Goal: Check status: Check status

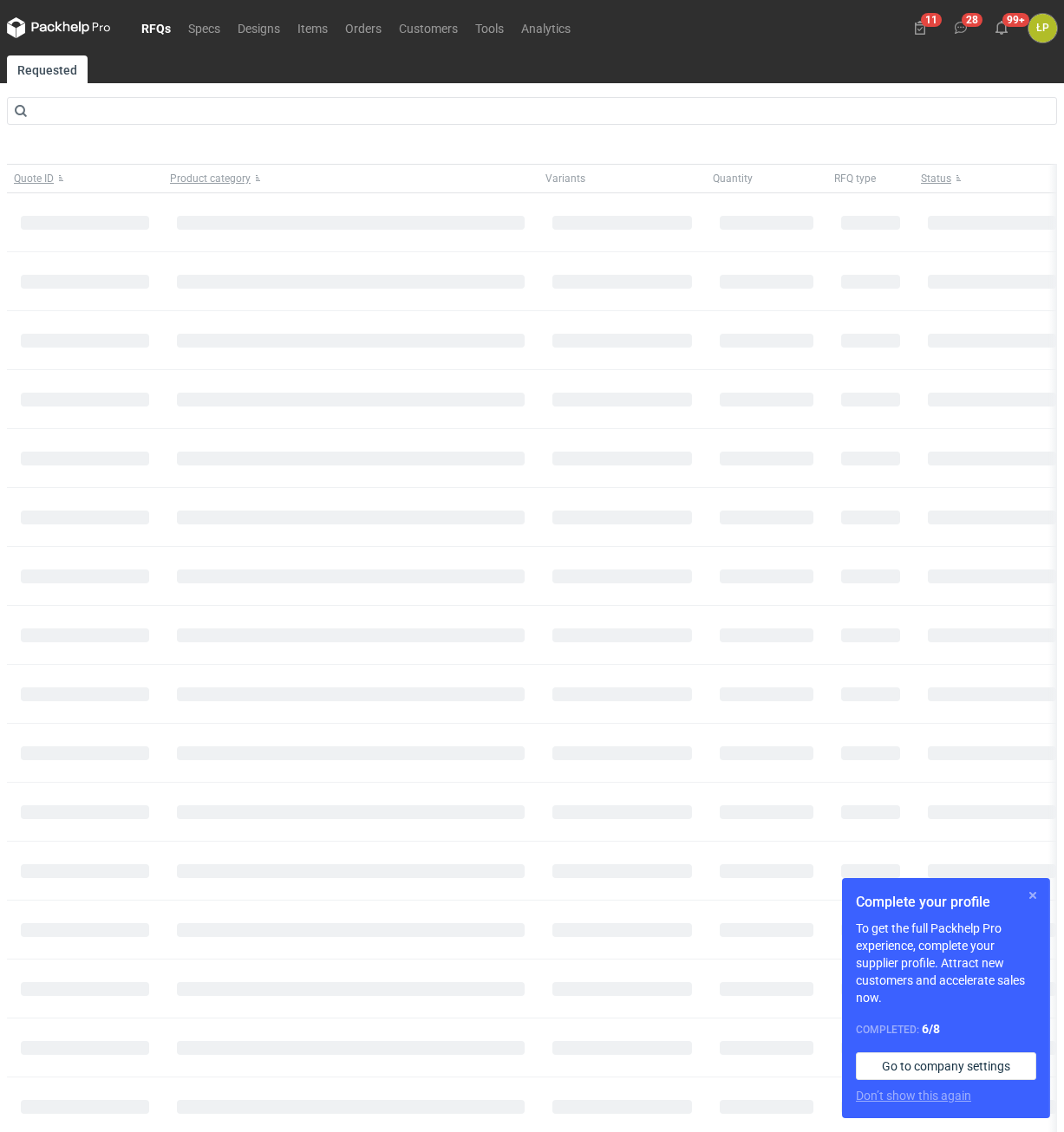
click at [1030, 892] on button "button" at bounding box center [1033, 896] width 21 height 21
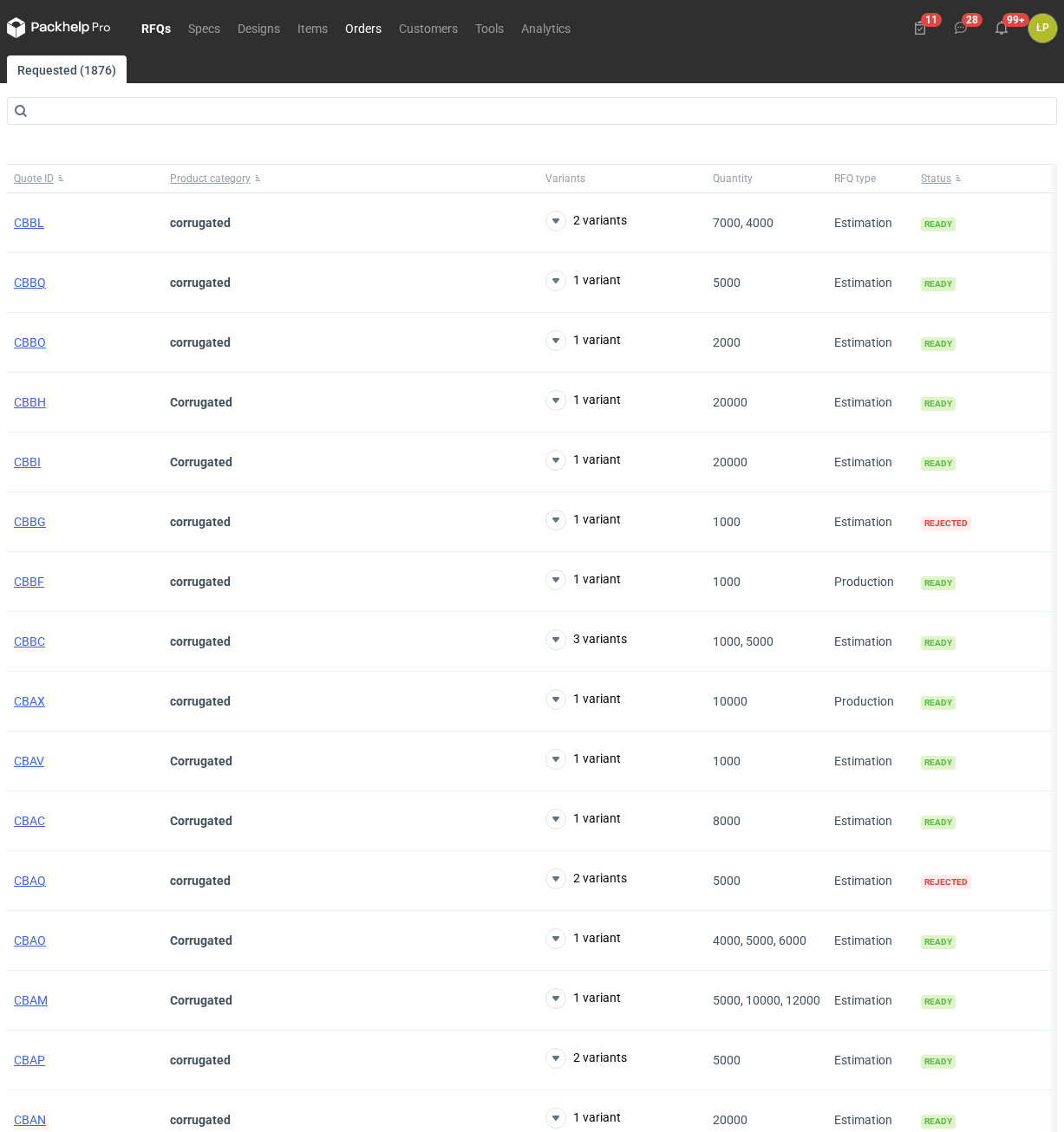
click at [375, 24] on link "Orders" at bounding box center [363, 28] width 54 height 21
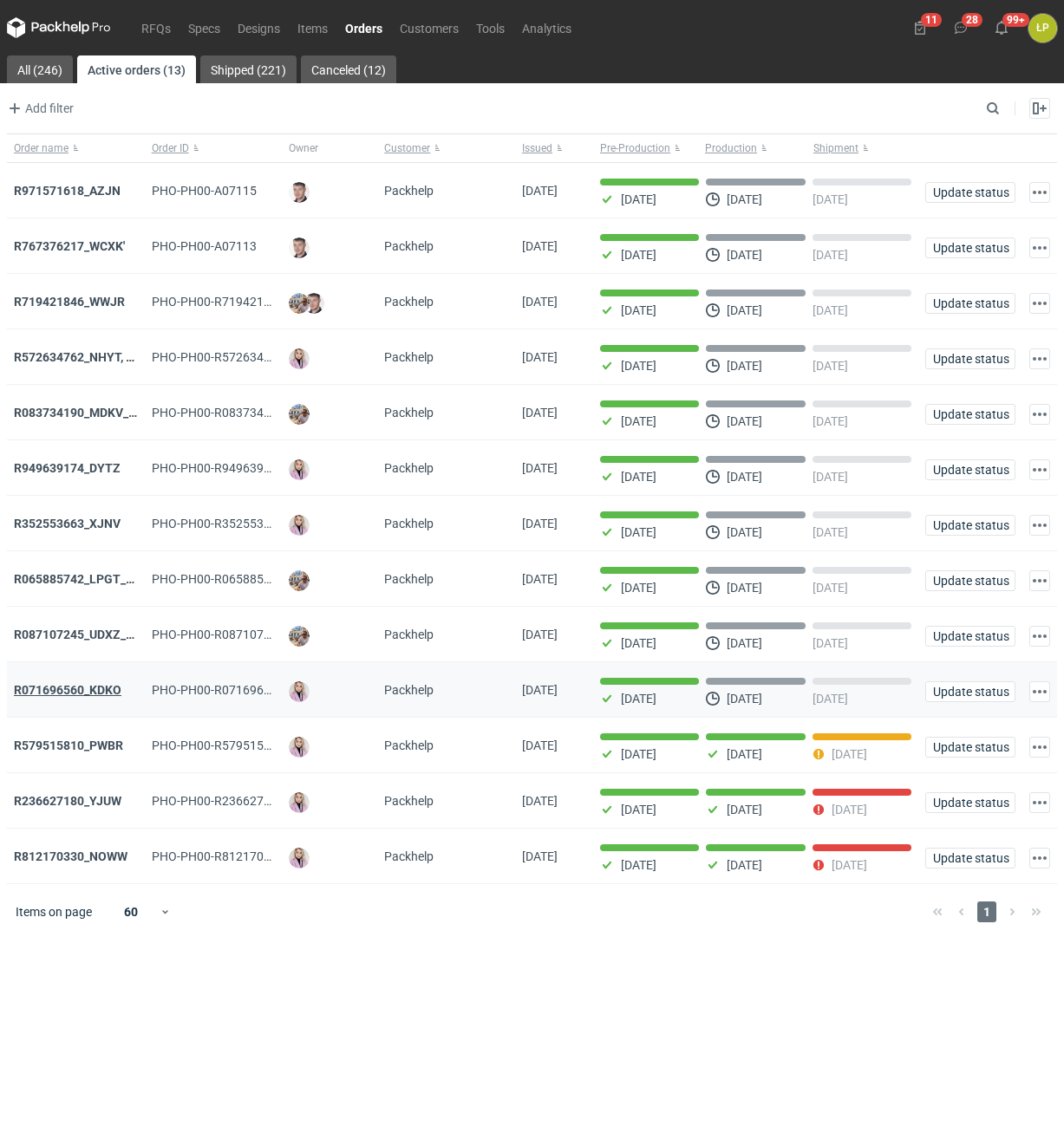
click at [90, 695] on strong "R071696560_KDKO" at bounding box center [67, 690] width 107 height 14
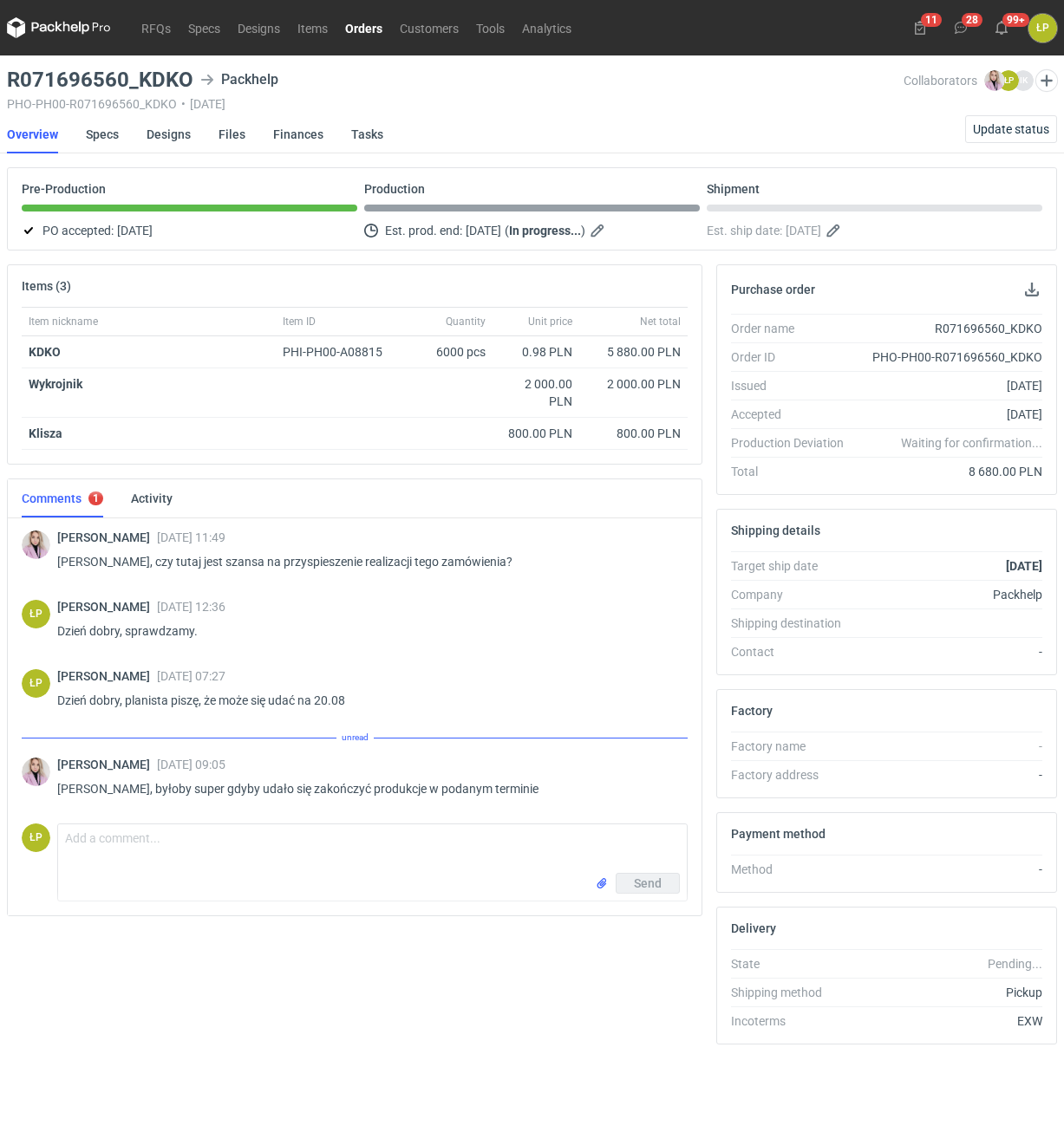
click at [363, 30] on link "Orders" at bounding box center [363, 28] width 55 height 21
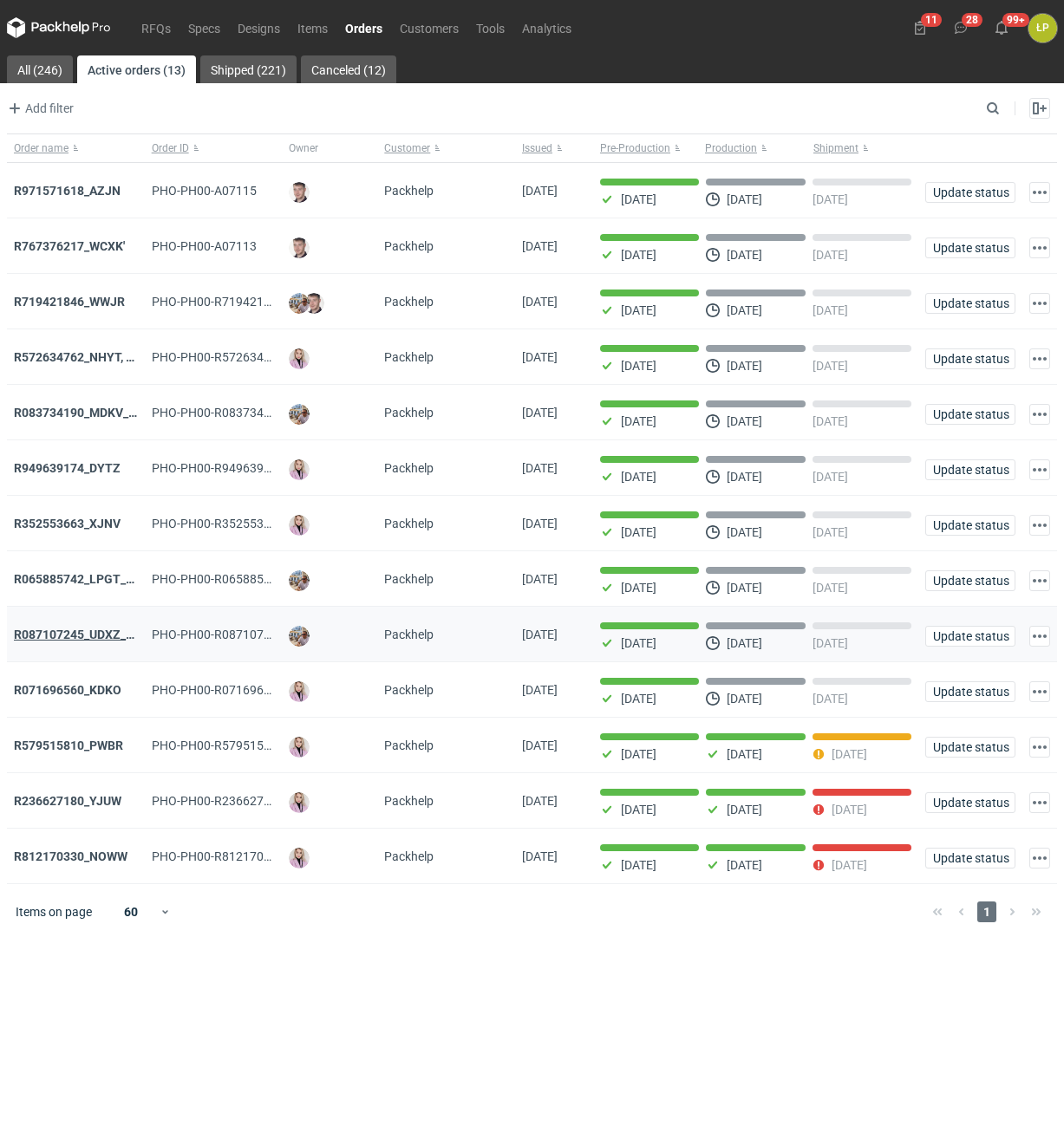
click at [105, 637] on strong "R087107245_UDXZ_TPPN" at bounding box center [86, 635] width 144 height 14
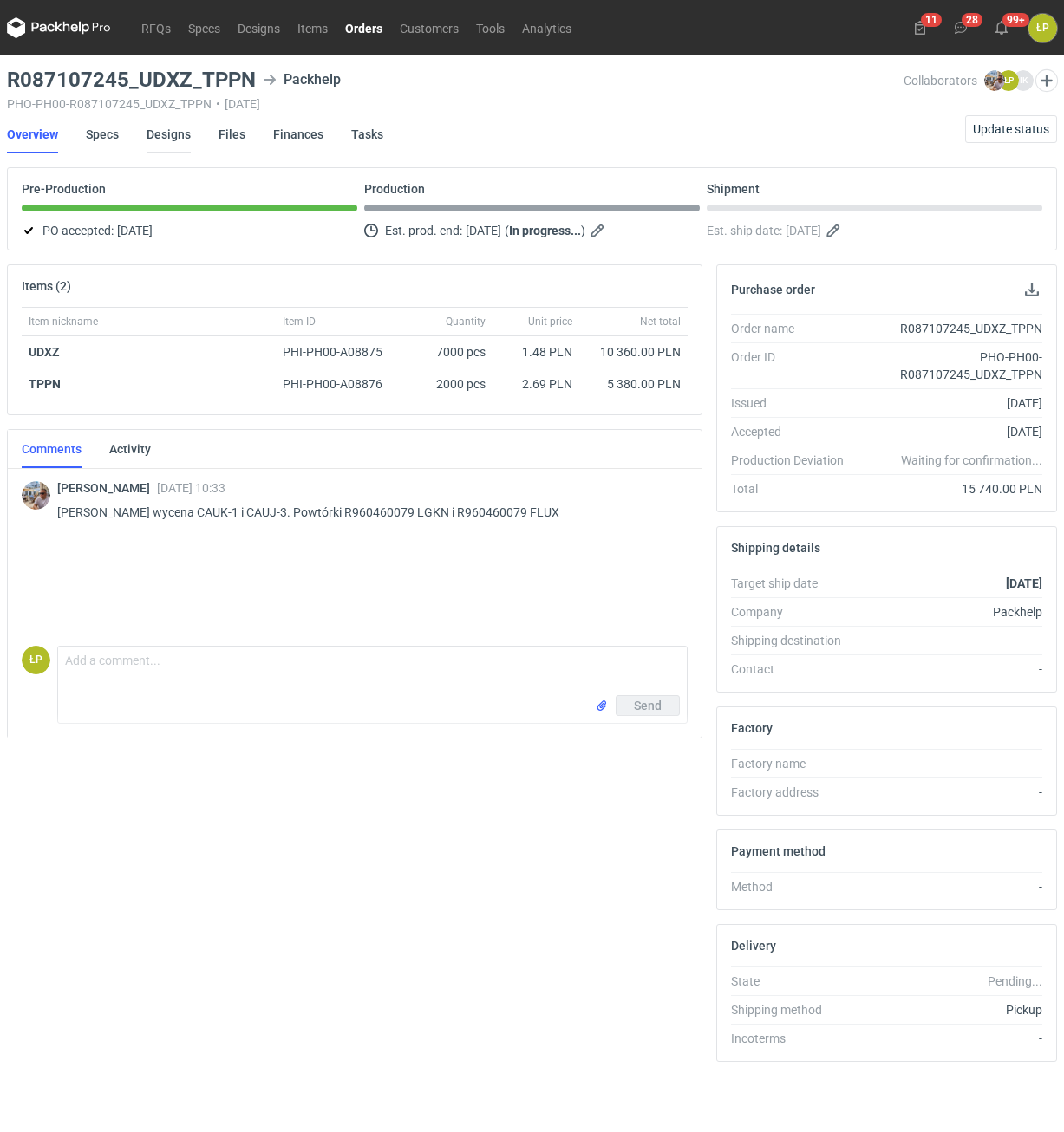
click at [178, 138] on link "Designs" at bounding box center [169, 135] width 45 height 38
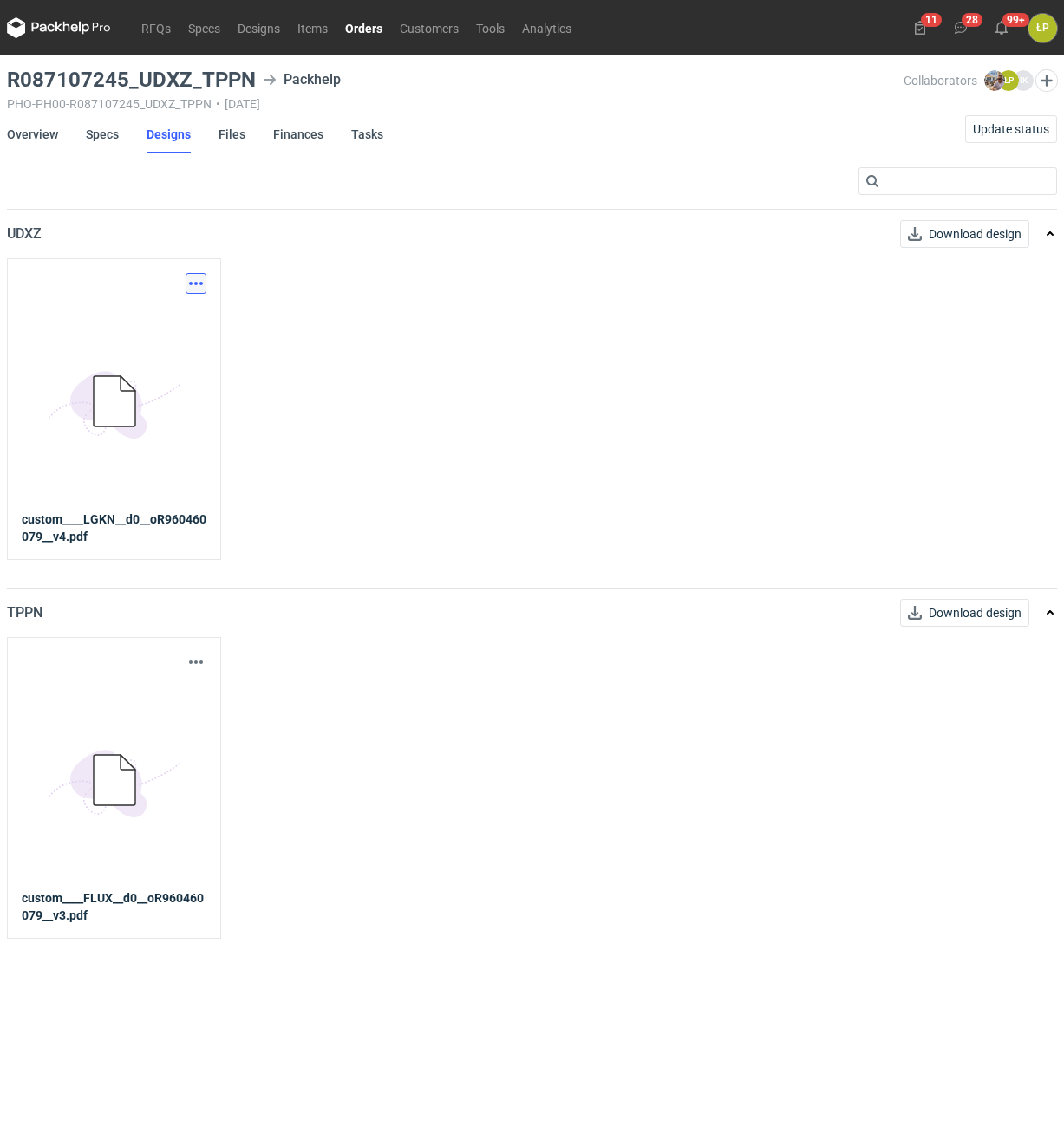
click at [194, 275] on button "button" at bounding box center [196, 284] width 21 height 21
click at [188, 324] on link "Download design part" at bounding box center [120, 321] width 160 height 28
click at [370, 25] on link "Orders" at bounding box center [363, 28] width 55 height 21
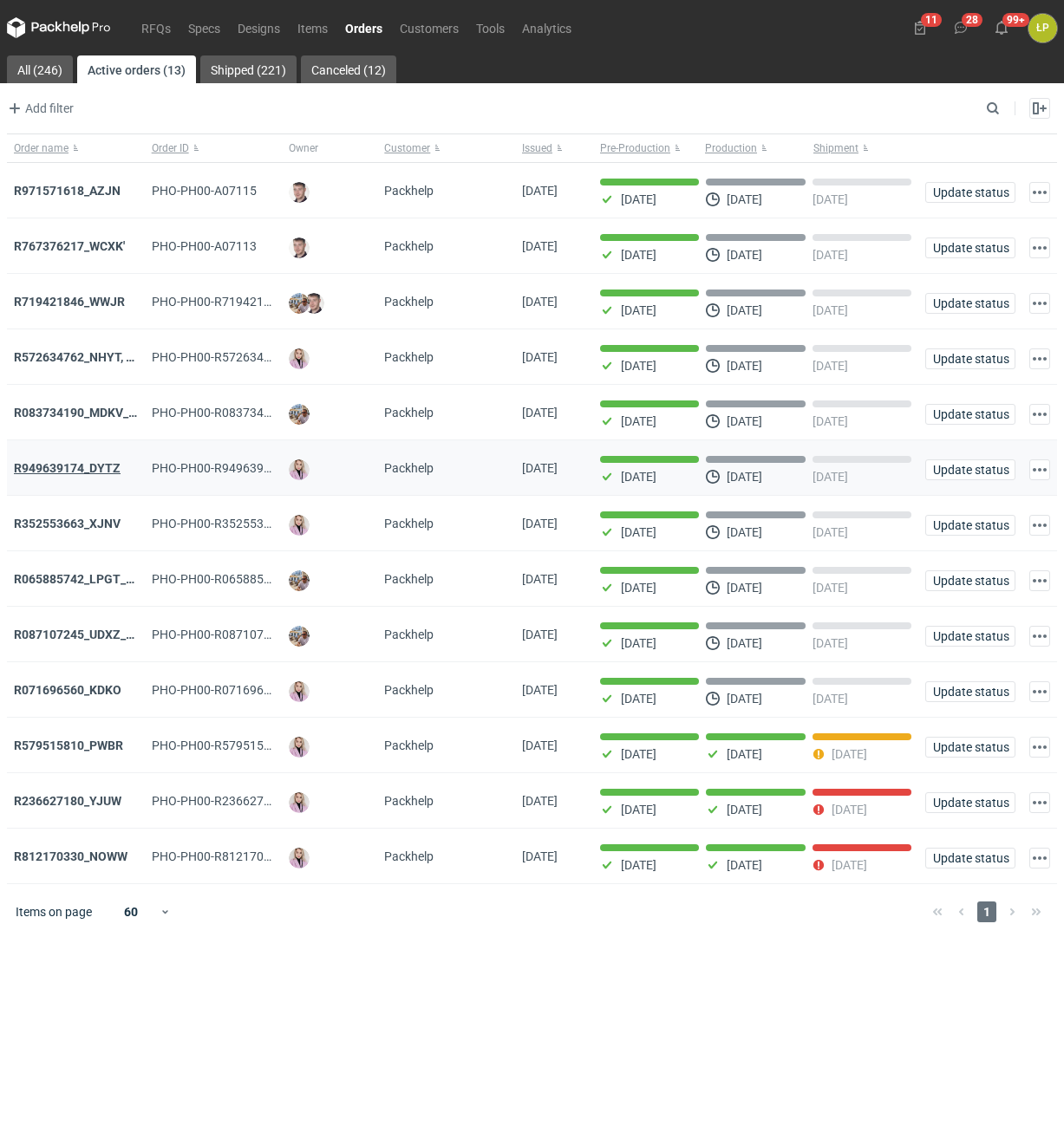
click at [101, 466] on strong "R949639174_DYTZ" at bounding box center [67, 468] width 107 height 14
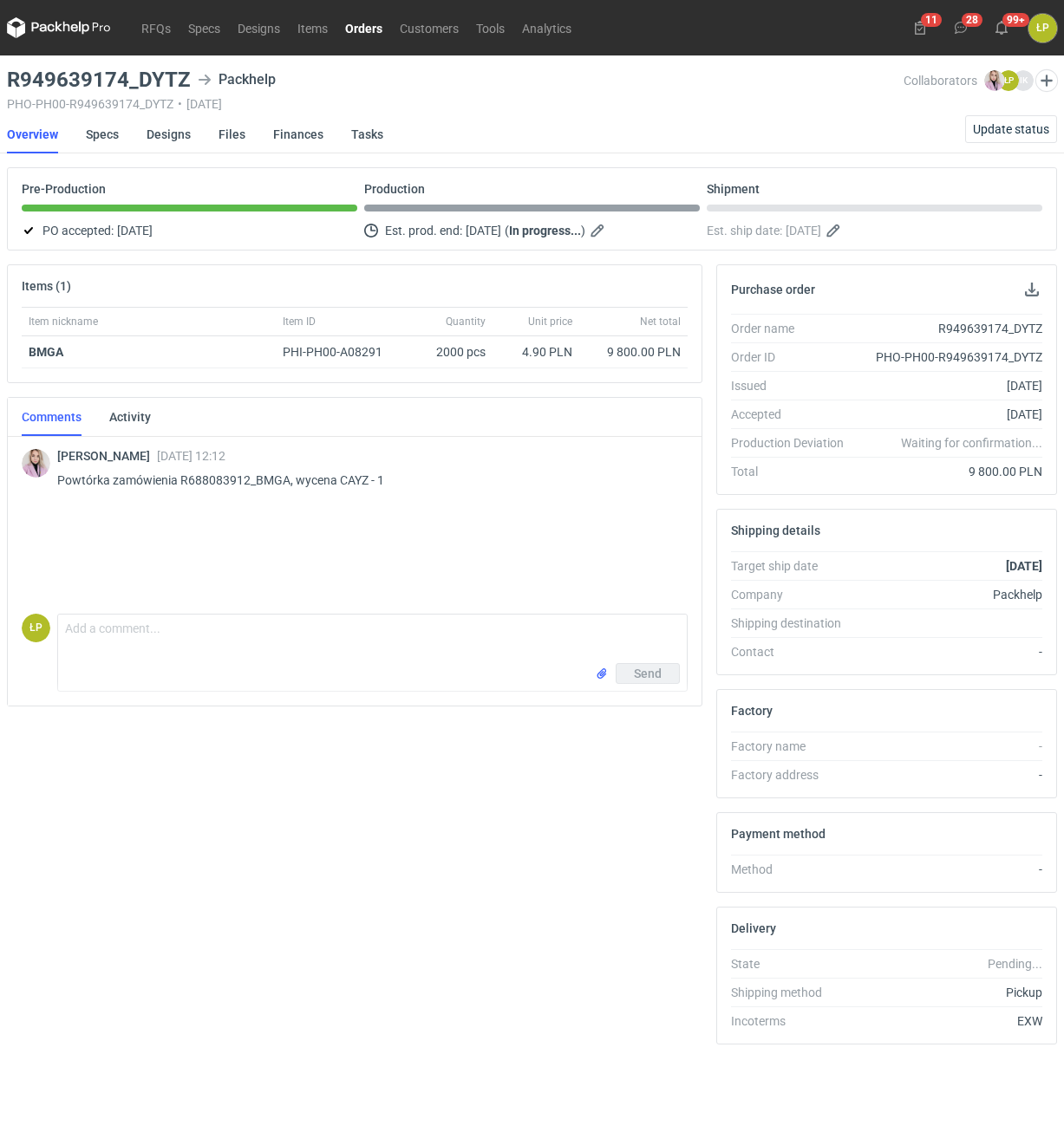
click at [350, 29] on link "Orders" at bounding box center [363, 28] width 55 height 21
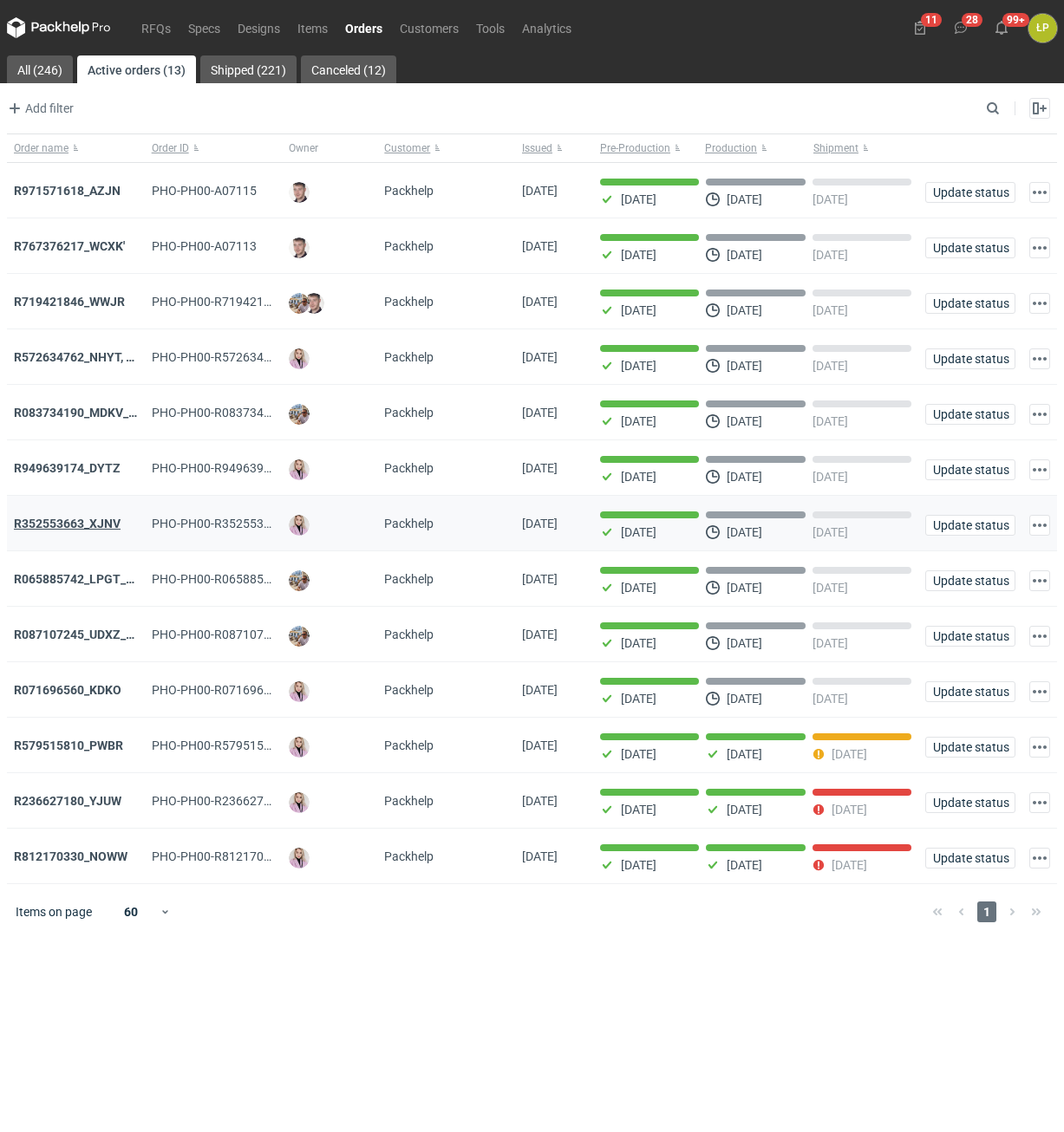
click at [98, 523] on strong "R352553663_XJNV" at bounding box center [67, 524] width 107 height 14
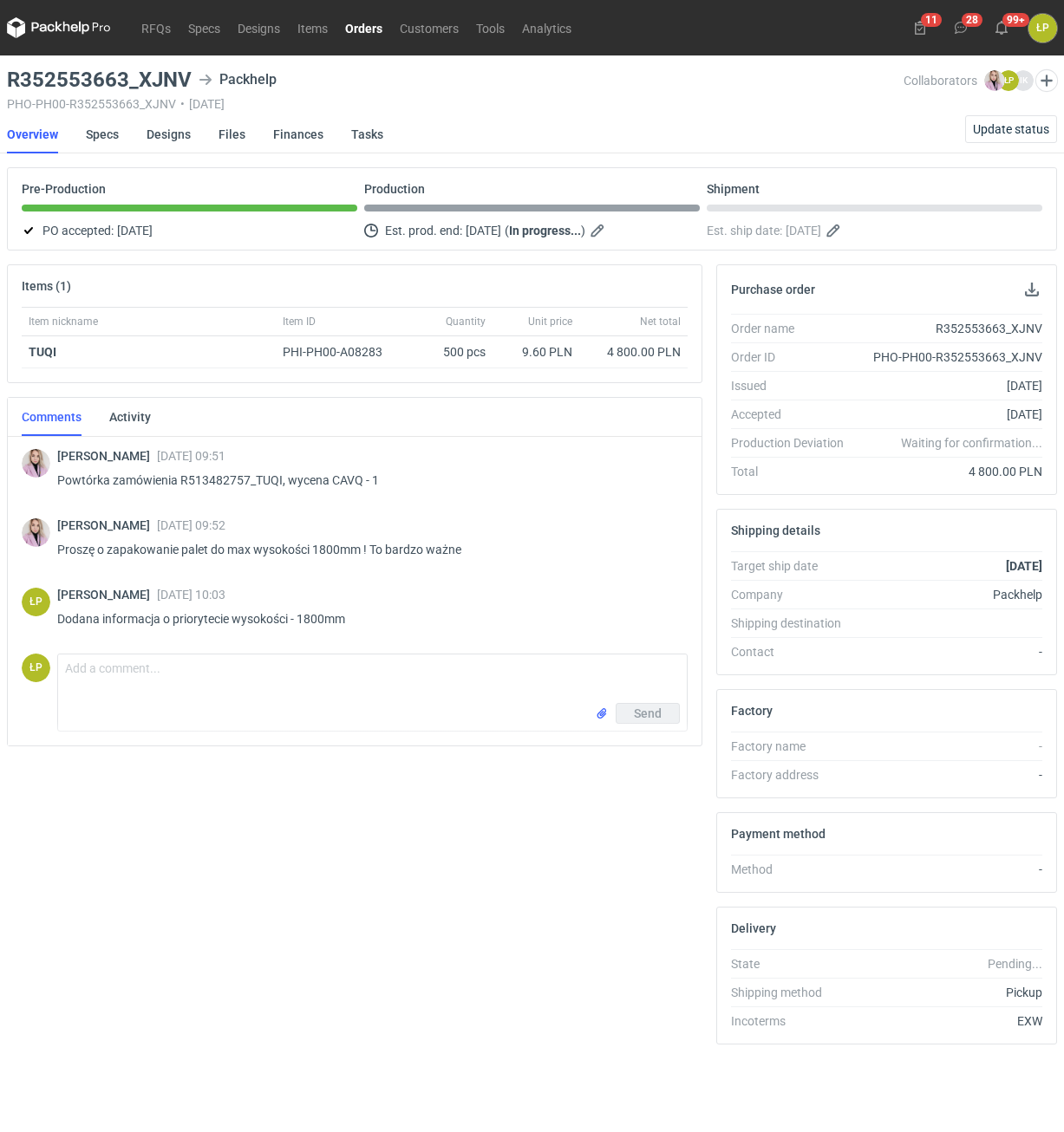
click at [375, 33] on link "Orders" at bounding box center [363, 28] width 55 height 21
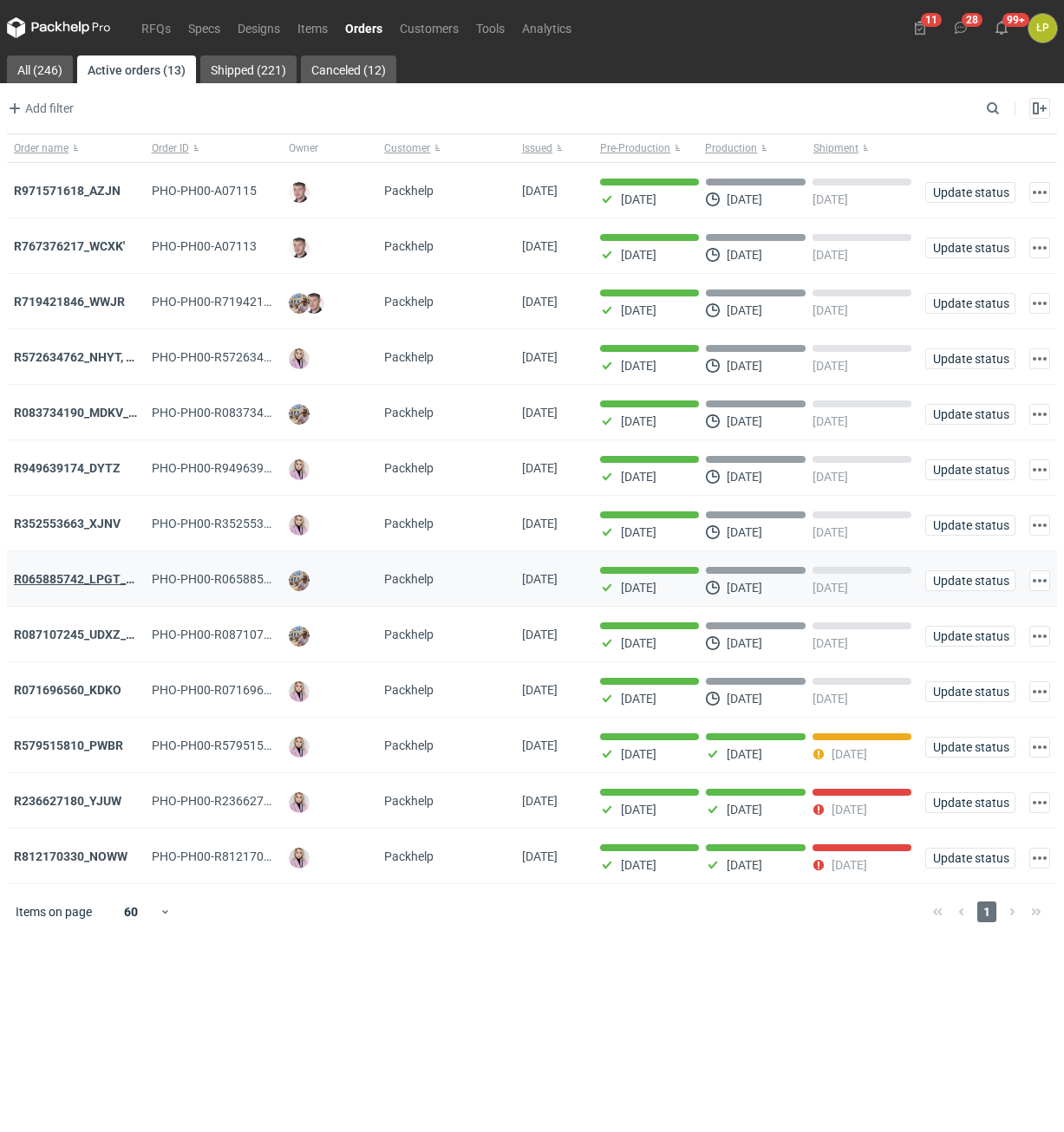
click at [79, 585] on strong "R065885742_LPGT_MVNK" at bounding box center [87, 579] width 147 height 14
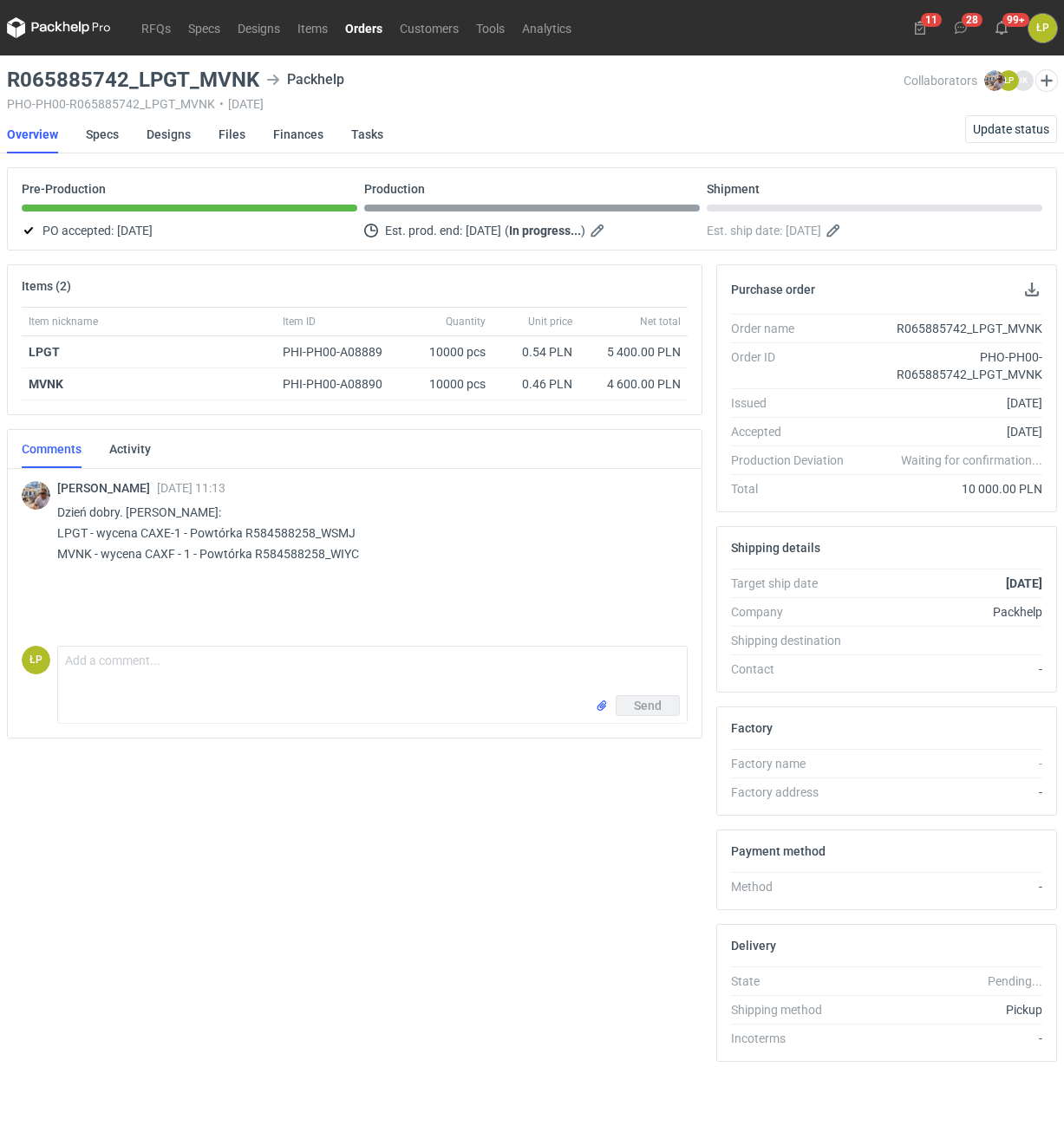
click at [374, 33] on link "Orders" at bounding box center [363, 28] width 55 height 21
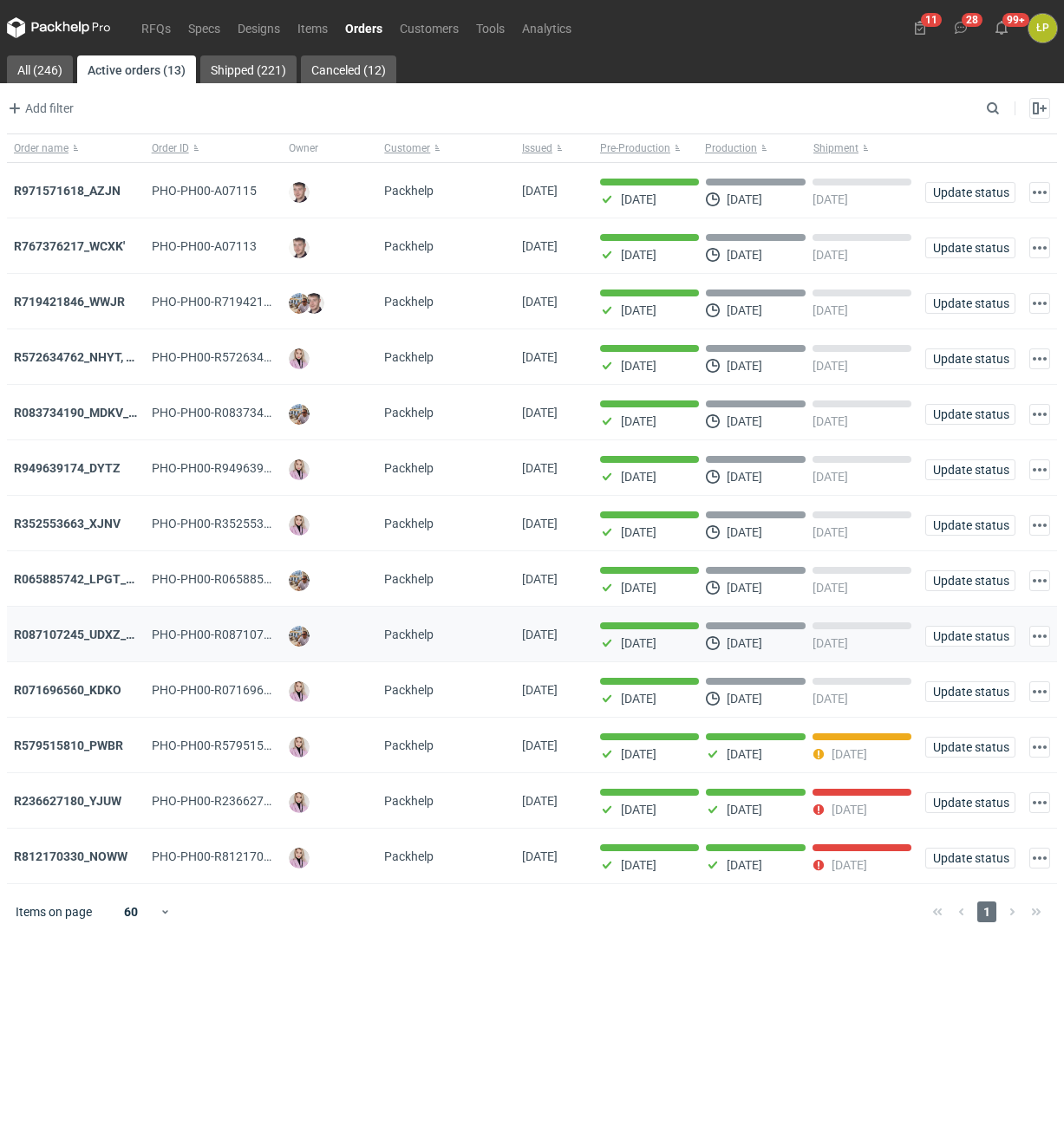
click at [86, 648] on div "R087107245_UDXZ_TPPN" at bounding box center [76, 635] width 138 height 56
click at [87, 642] on strong "R087107245_UDXZ_TPPN" at bounding box center [86, 635] width 144 height 14
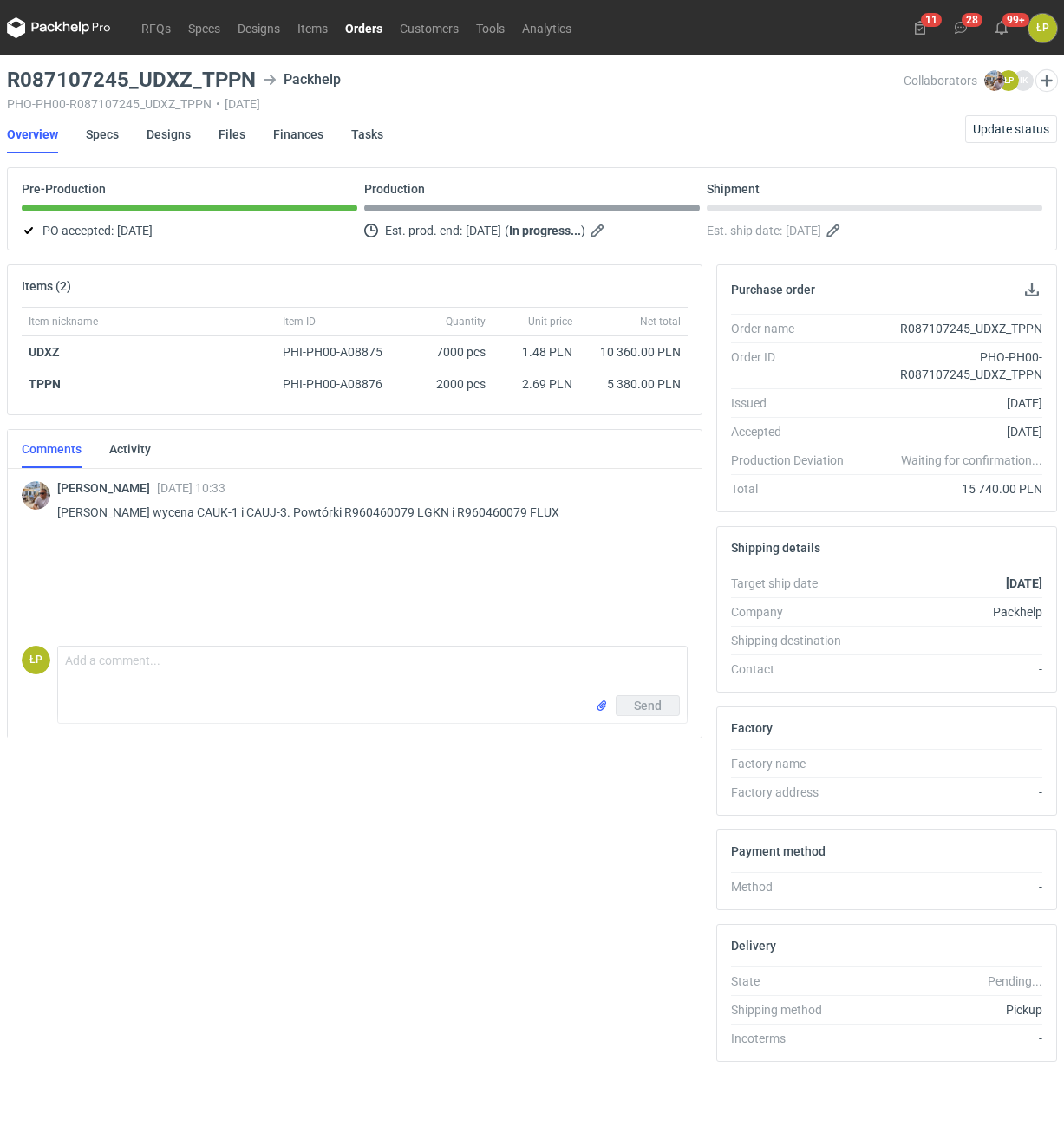
click at [373, 35] on link "Orders" at bounding box center [363, 28] width 55 height 21
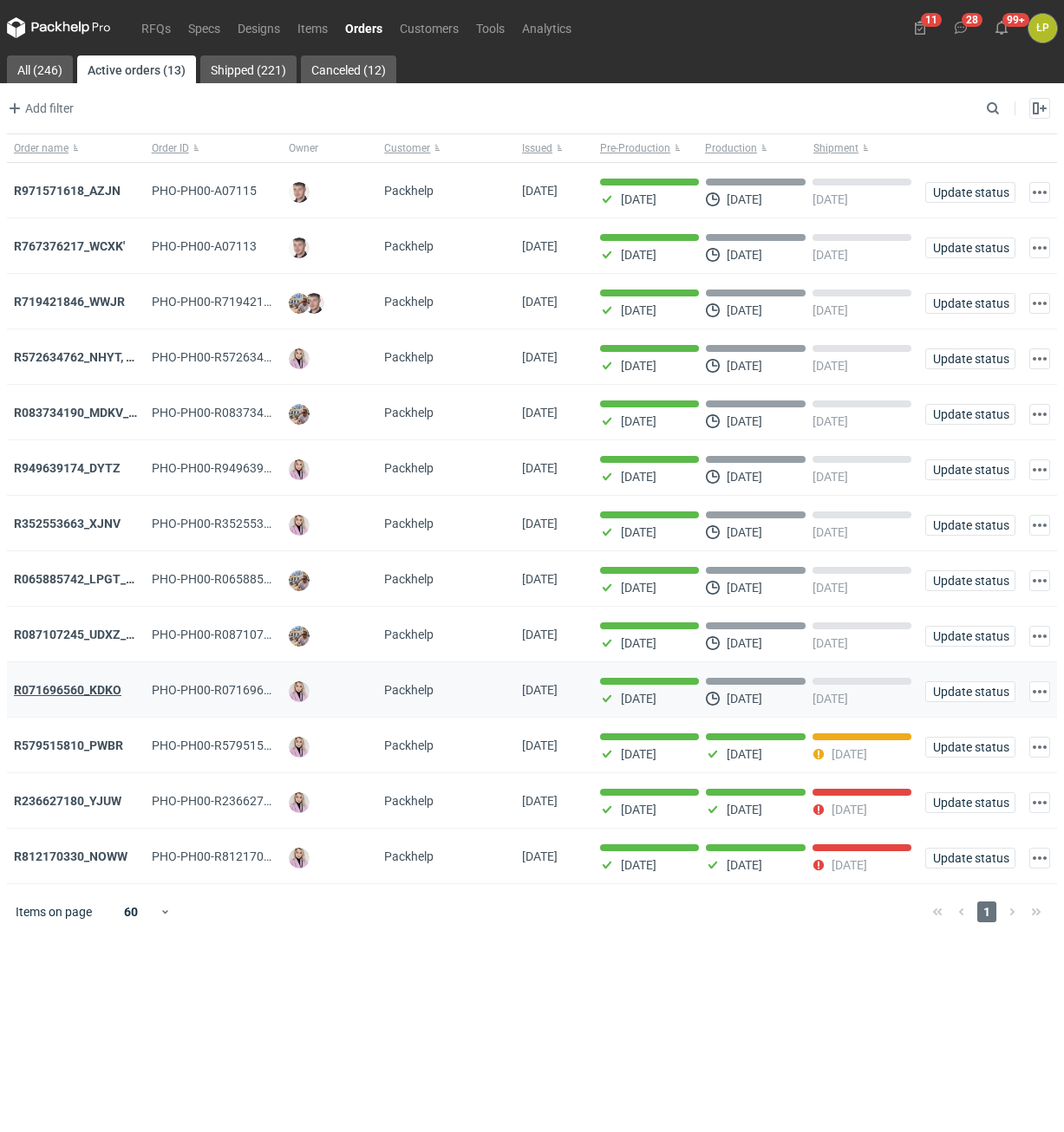
click at [107, 692] on strong "R071696560_KDKO" at bounding box center [67, 690] width 107 height 14
